Goal: Transaction & Acquisition: Obtain resource

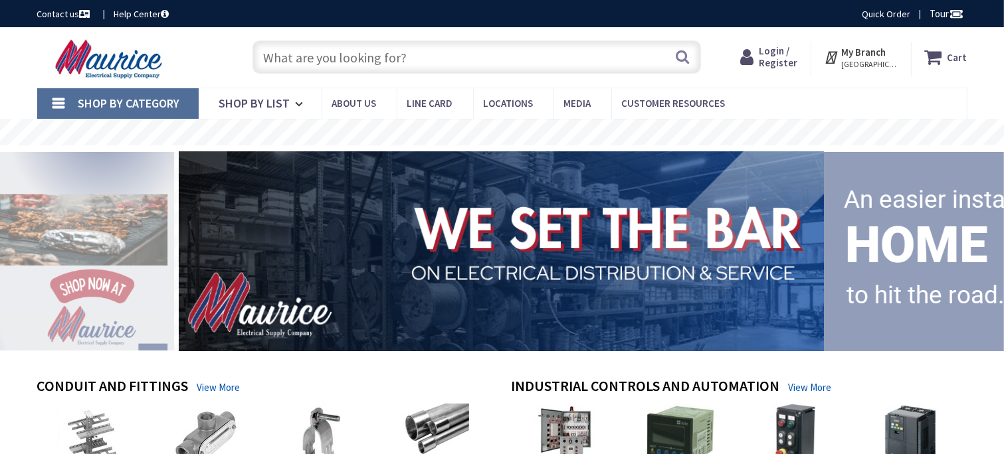
click at [349, 54] on input "text" at bounding box center [476, 57] width 448 height 33
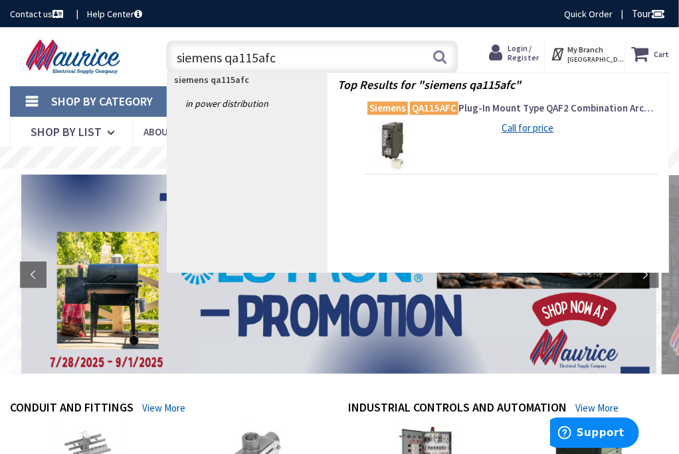
type input "siemens qa115afc"
click at [537, 125] on link "Call for price" at bounding box center [528, 128] width 52 height 14
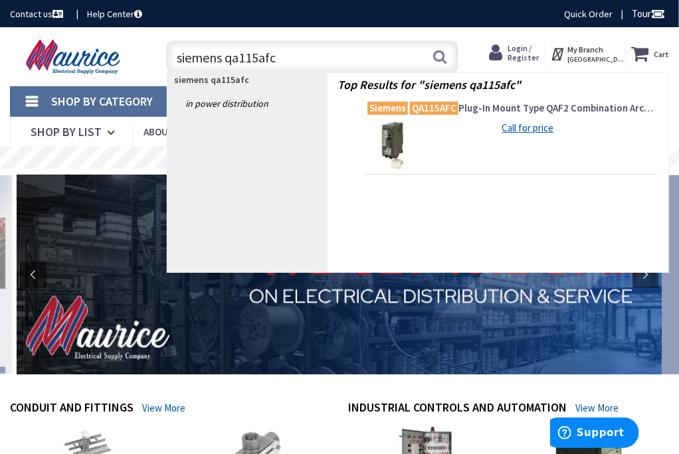
click at [567, 55] on icon at bounding box center [558, 54] width 17 height 24
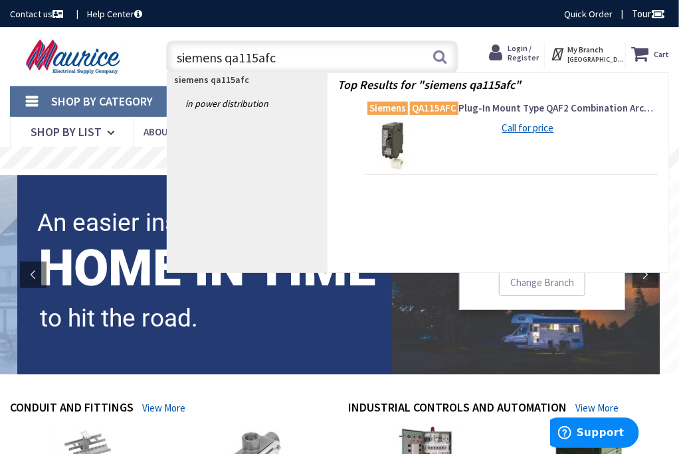
click at [567, 50] on icon at bounding box center [558, 54] width 17 height 24
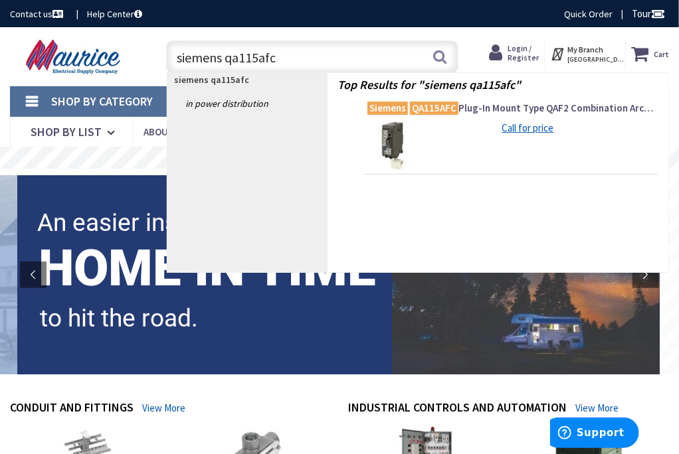
click at [605, 106] on span "Siemens QA115AFC Plug-In Mount Type QAF2 Combination Arc Fault Circuit Breaker …" at bounding box center [511, 108] width 288 height 13
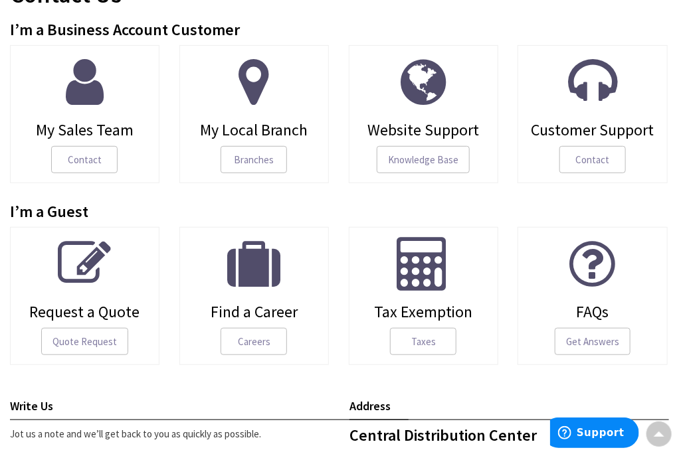
scroll to position [193, 0]
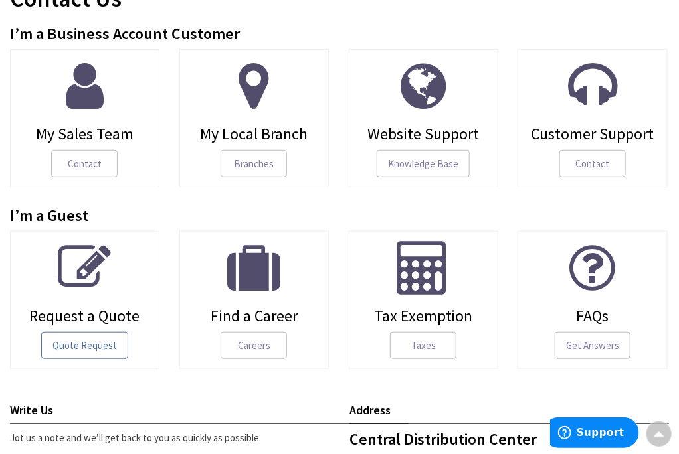
click at [90, 349] on span "Quote Request" at bounding box center [84, 346] width 87 height 28
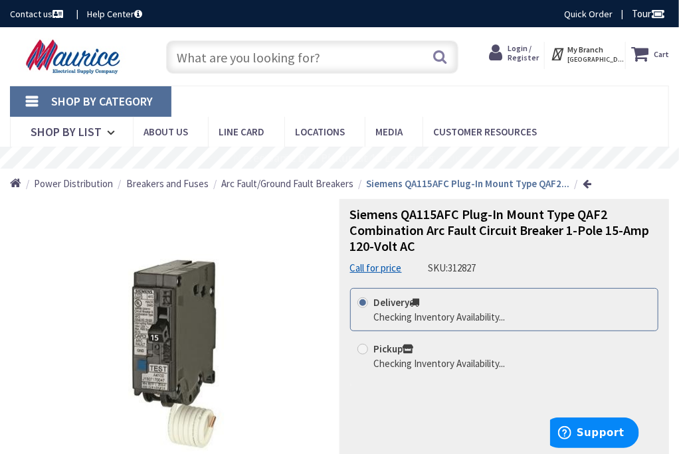
click at [367, 350] on input "Pickup Checking Inventory Availability..." at bounding box center [365, 349] width 9 height 9
radio input "true"
